Goal: Navigation & Orientation: Go to known website

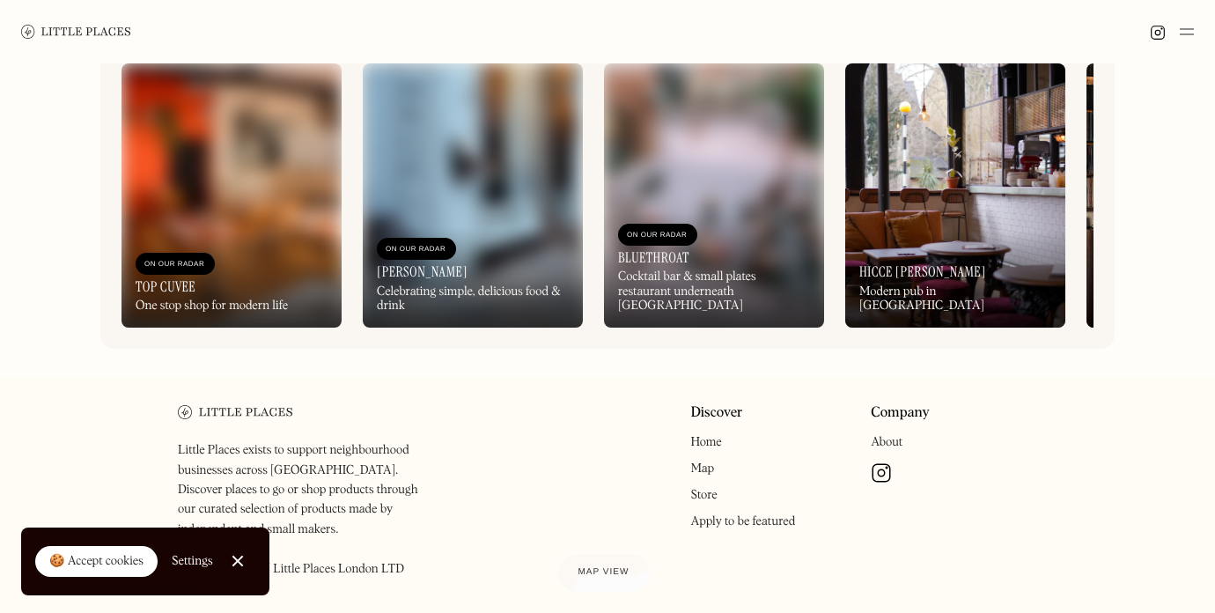
scroll to position [822, 0]
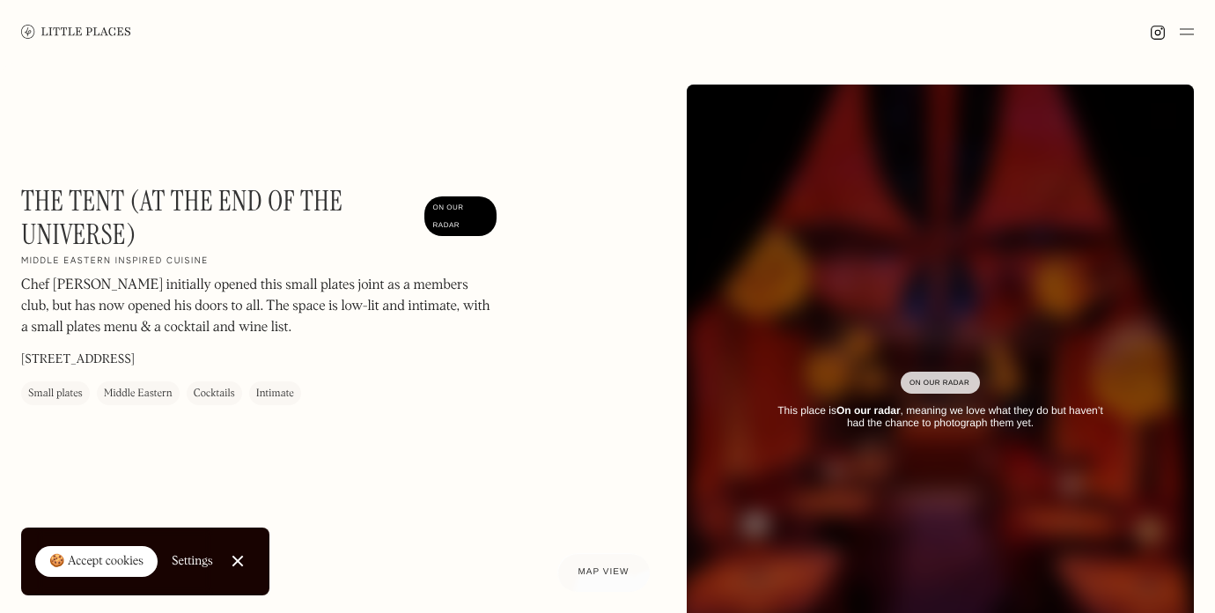
click at [100, 35] on img at bounding box center [76, 31] width 110 height 13
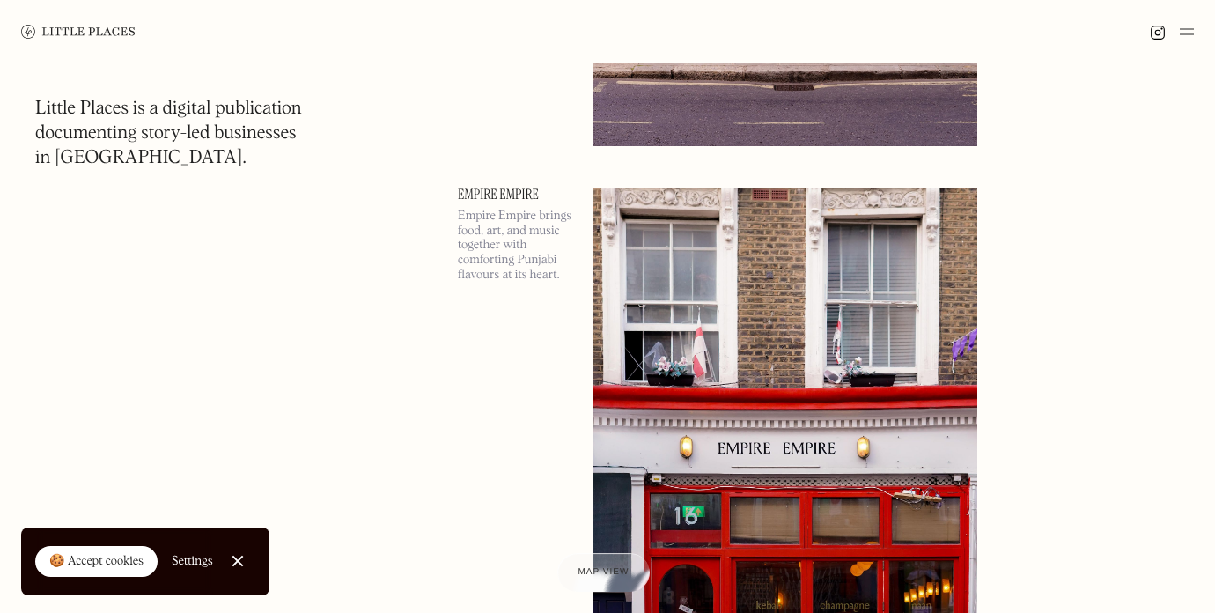
scroll to position [3558, 0]
